Goal: Information Seeking & Learning: Learn about a topic

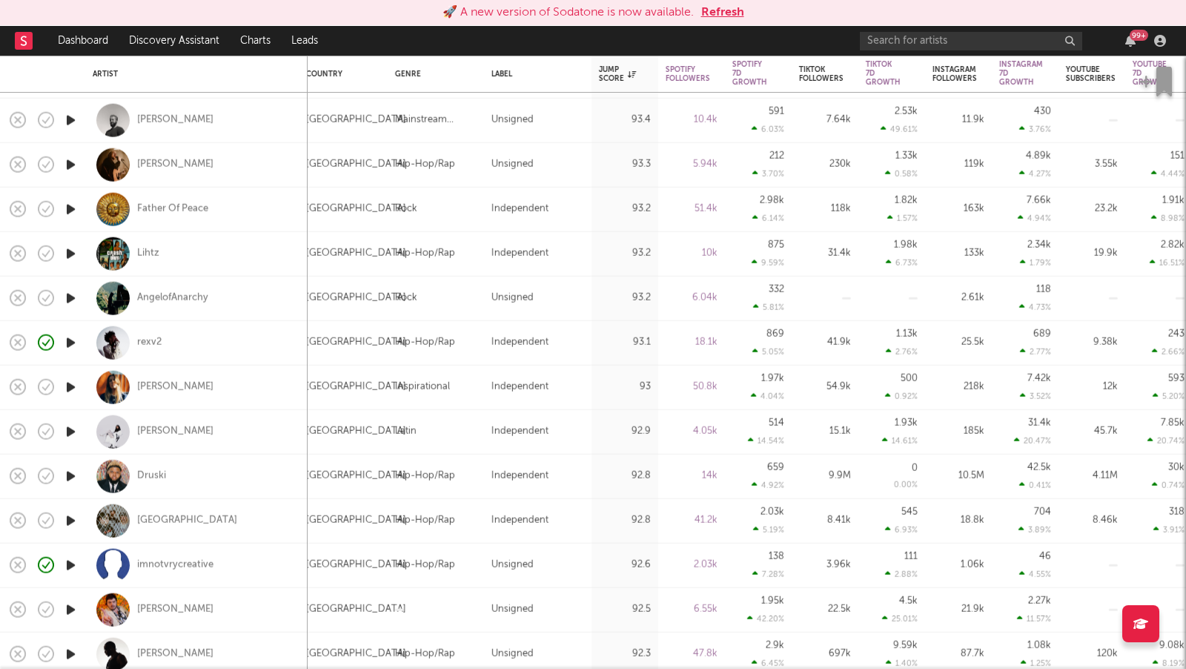
click at [709, 9] on button "Refresh" at bounding box center [722, 13] width 43 height 18
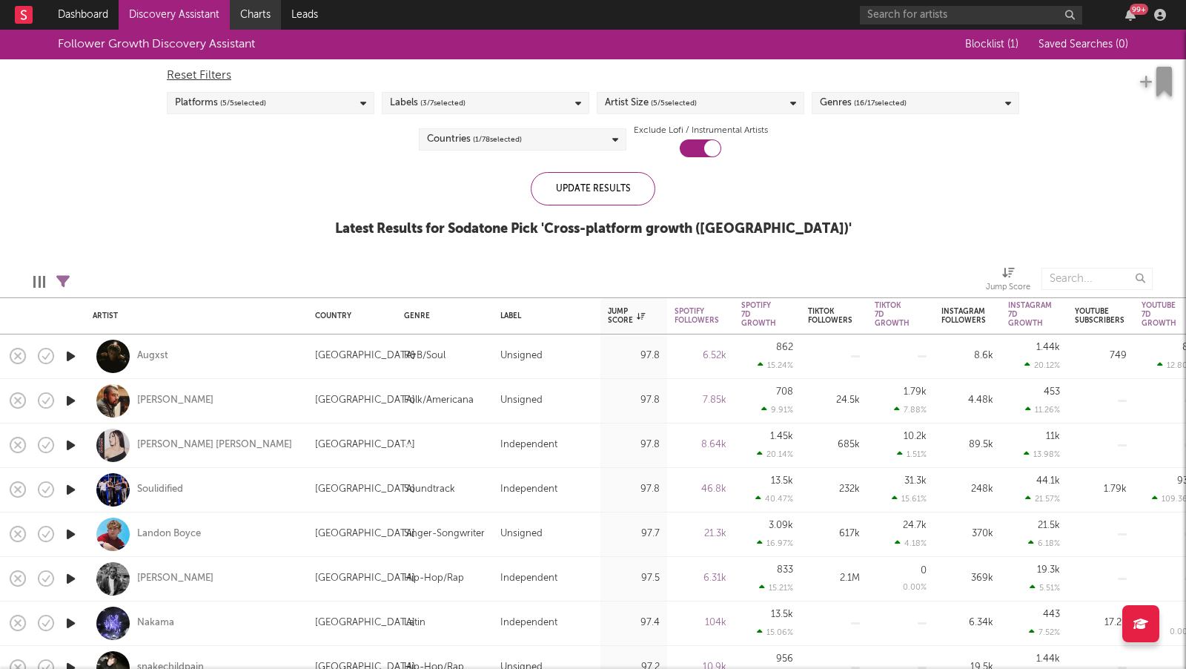
click at [252, 13] on link "Charts" at bounding box center [255, 15] width 51 height 30
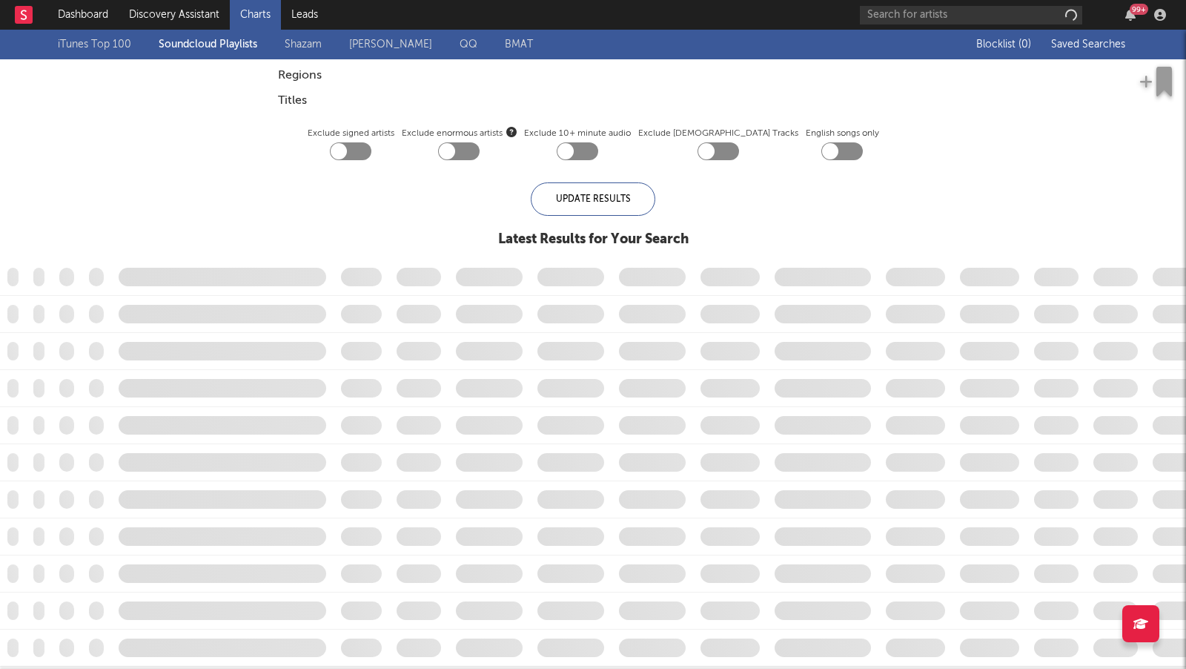
checkbox input "true"
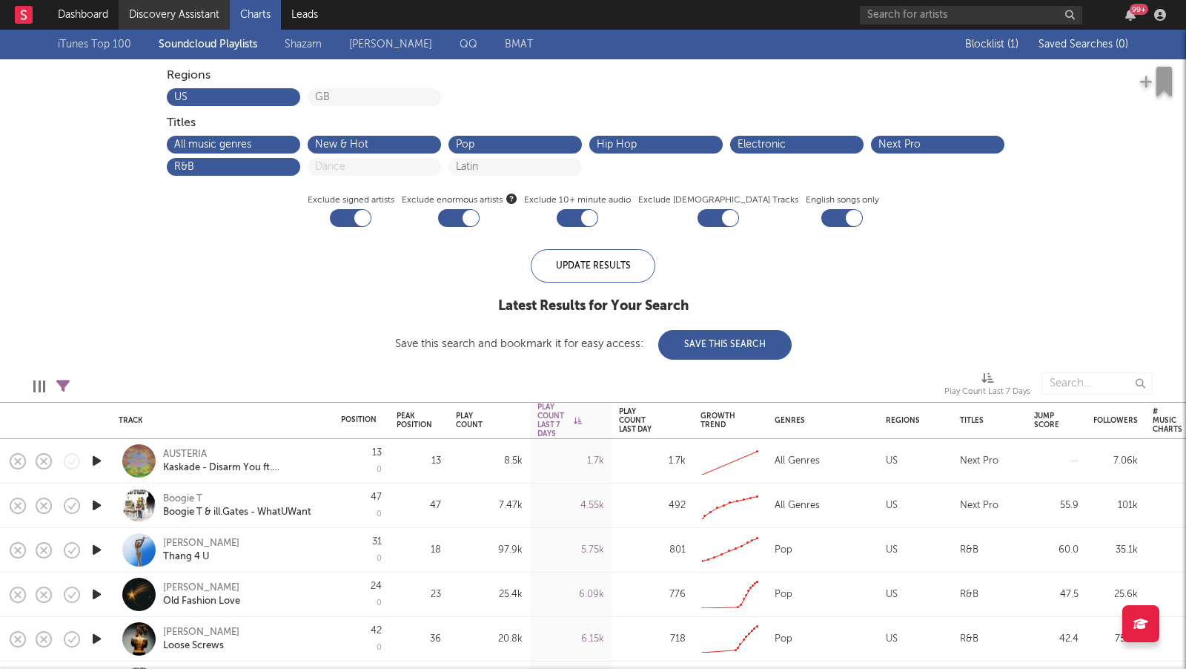
click at [171, 7] on link "Discovery Assistant" at bounding box center [174, 15] width 111 height 30
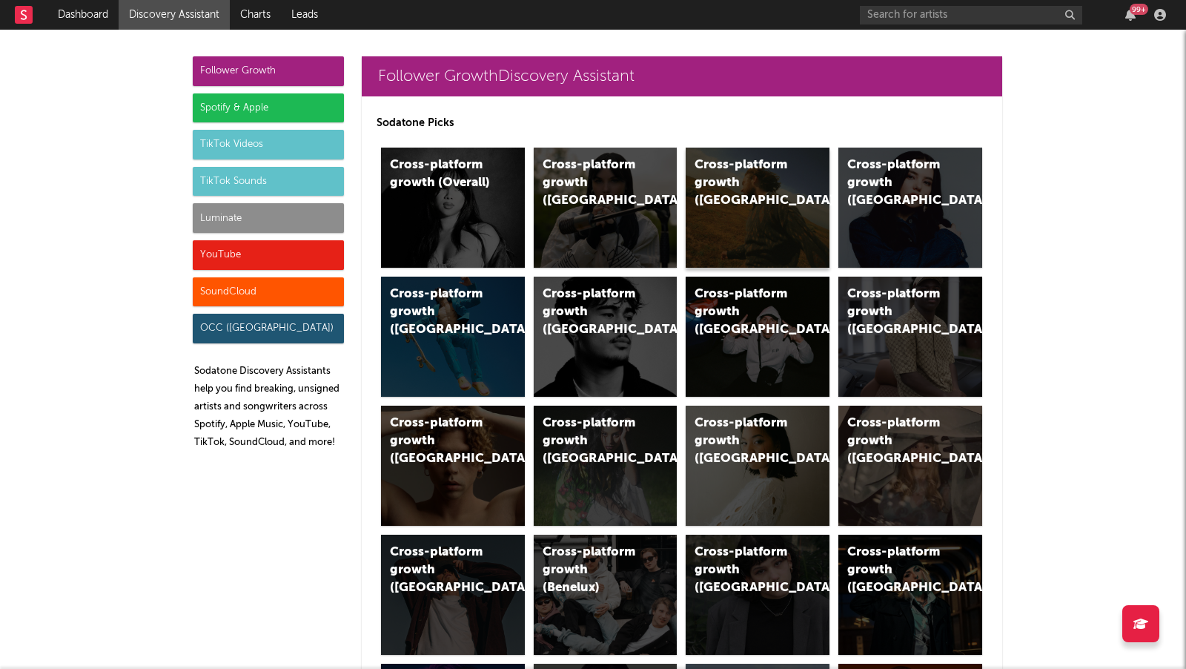
click at [736, 194] on div "Cross-platform growth ([GEOGRAPHIC_DATA])" at bounding box center [758, 208] width 144 height 120
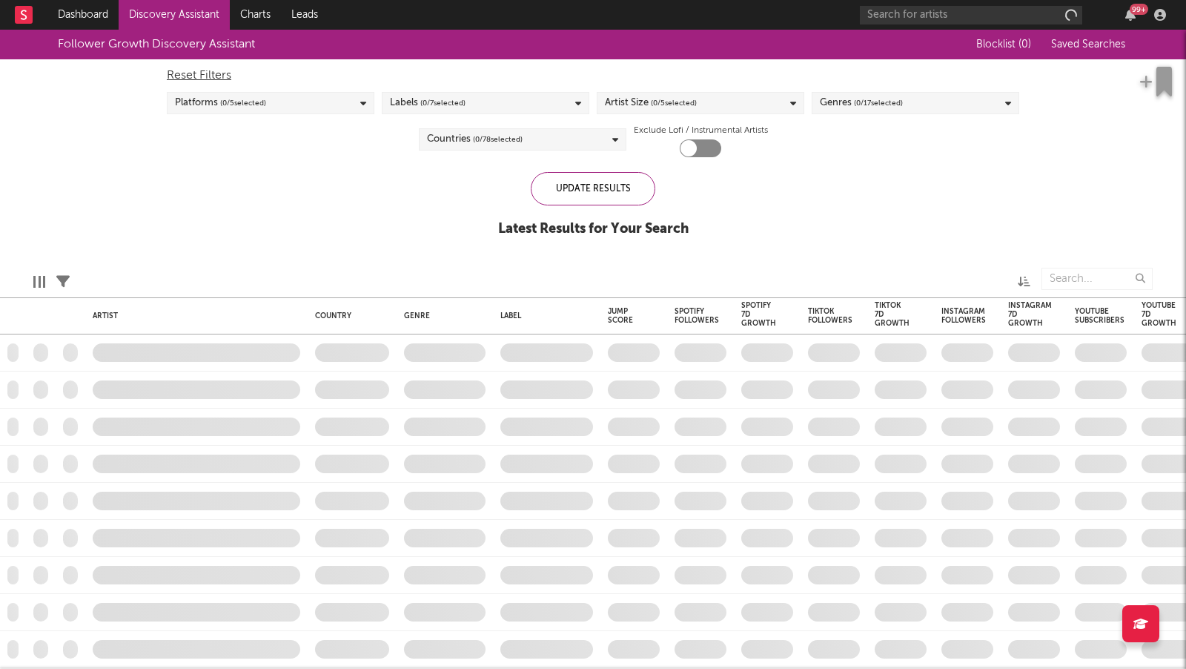
checkbox input "true"
